Goal: Task Accomplishment & Management: Complete application form

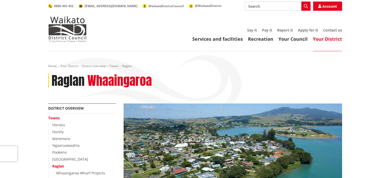
click at [267, 5] on input "Search" at bounding box center [278, 6] width 66 height 9
type input "lim"
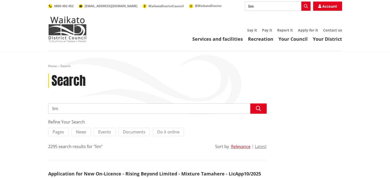
click at [68, 113] on input "lim" at bounding box center [157, 109] width 218 height 10
click at [68, 112] on input "lim" at bounding box center [157, 109] width 218 height 10
type input "order lim report"
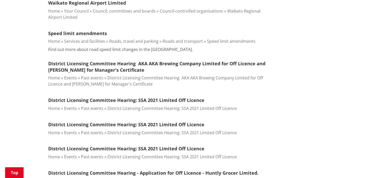
scroll to position [308, 0]
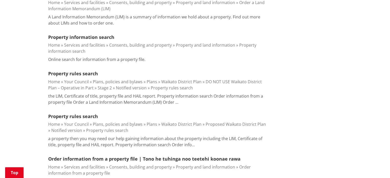
scroll to position [154, 0]
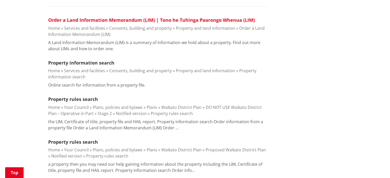
click at [142, 18] on link "Order a Land Information Memorandum (LIM) | Tono he Tuhinga Paarongo Whenua (LI…" at bounding box center [151, 20] width 207 height 6
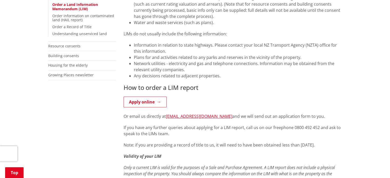
scroll to position [154, 0]
click at [143, 103] on link "Apply online" at bounding box center [145, 101] width 43 height 11
